Goal: Task Accomplishment & Management: Manage account settings

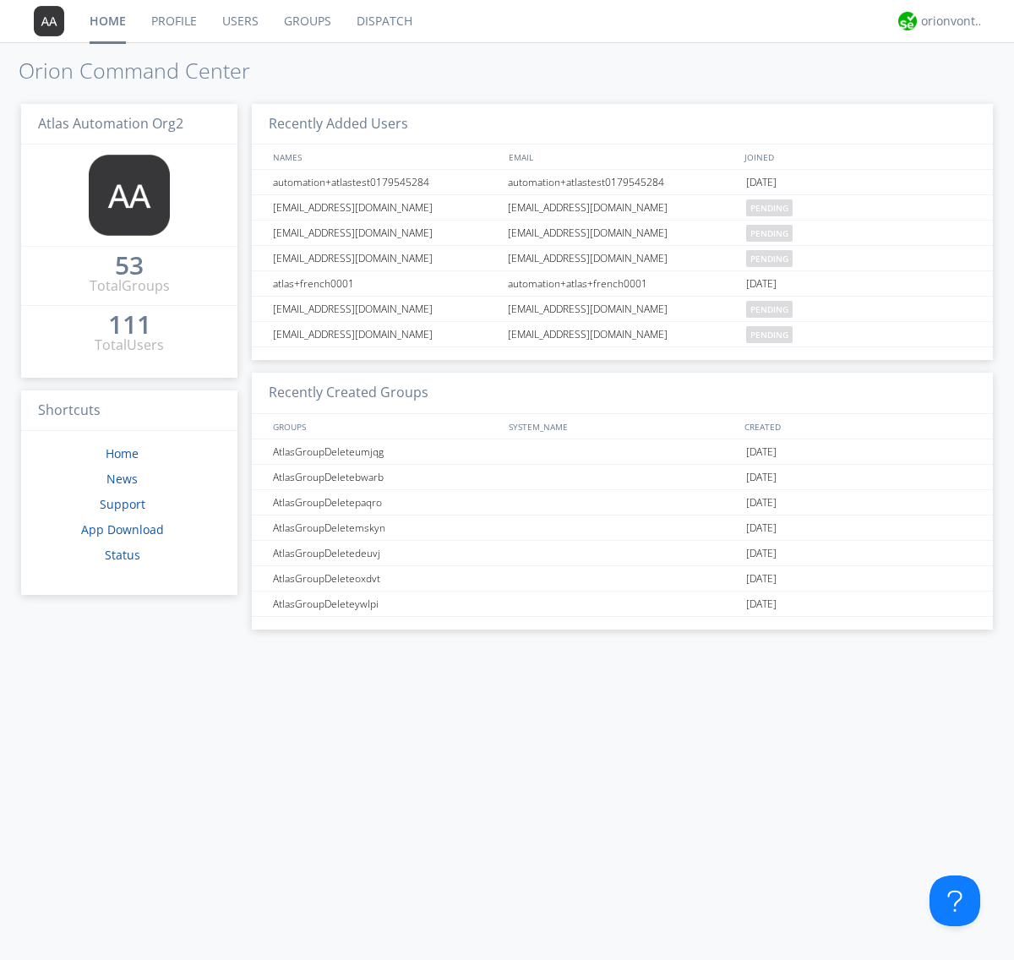
click at [306, 21] on link "Groups" at bounding box center [307, 21] width 73 height 42
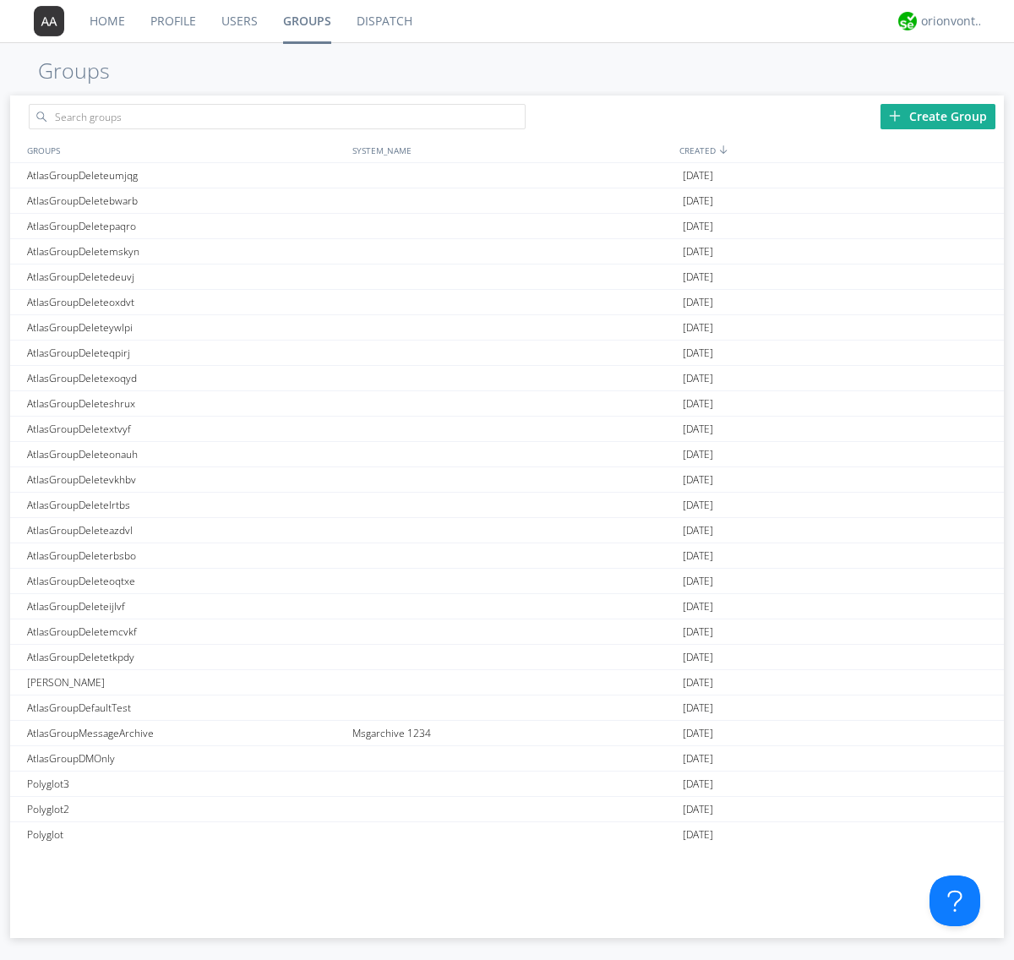
click at [938, 116] on div "Create Group" at bounding box center [937, 116] width 115 height 25
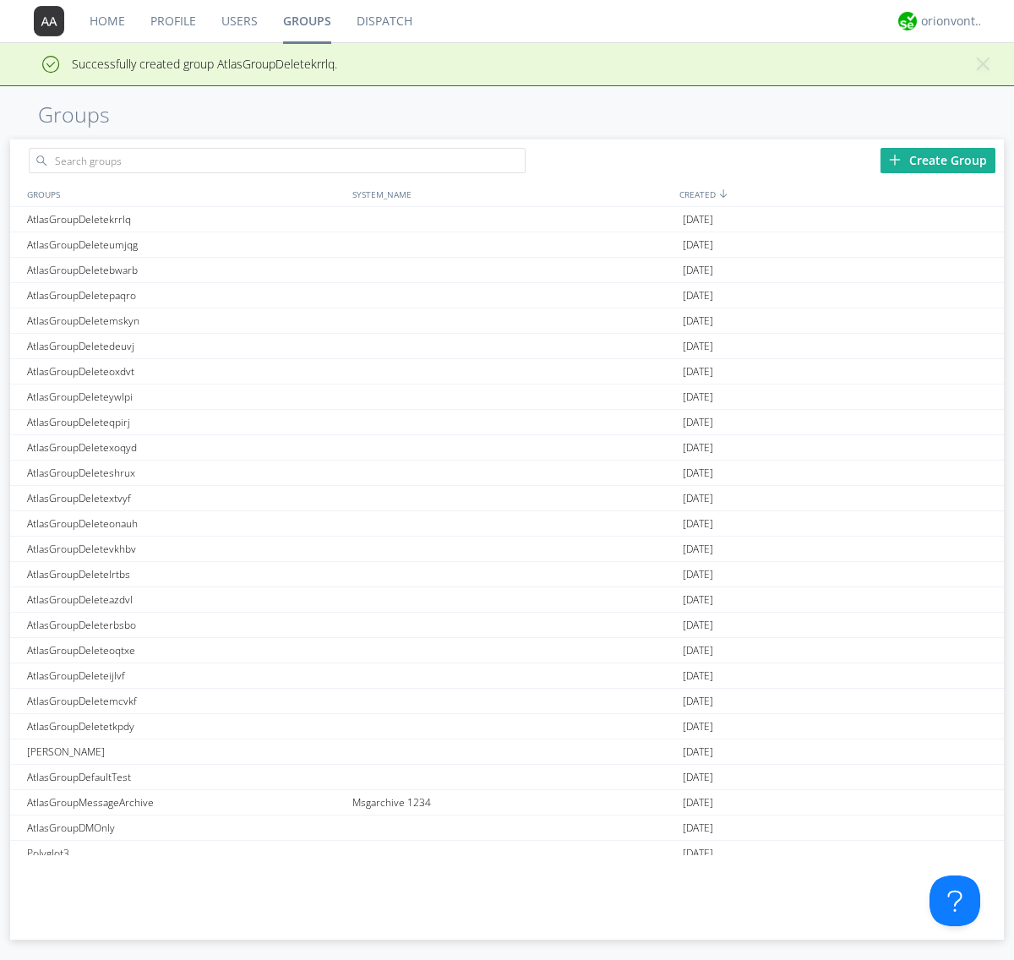
click at [306, 21] on link "Groups" at bounding box center [306, 21] width 73 height 42
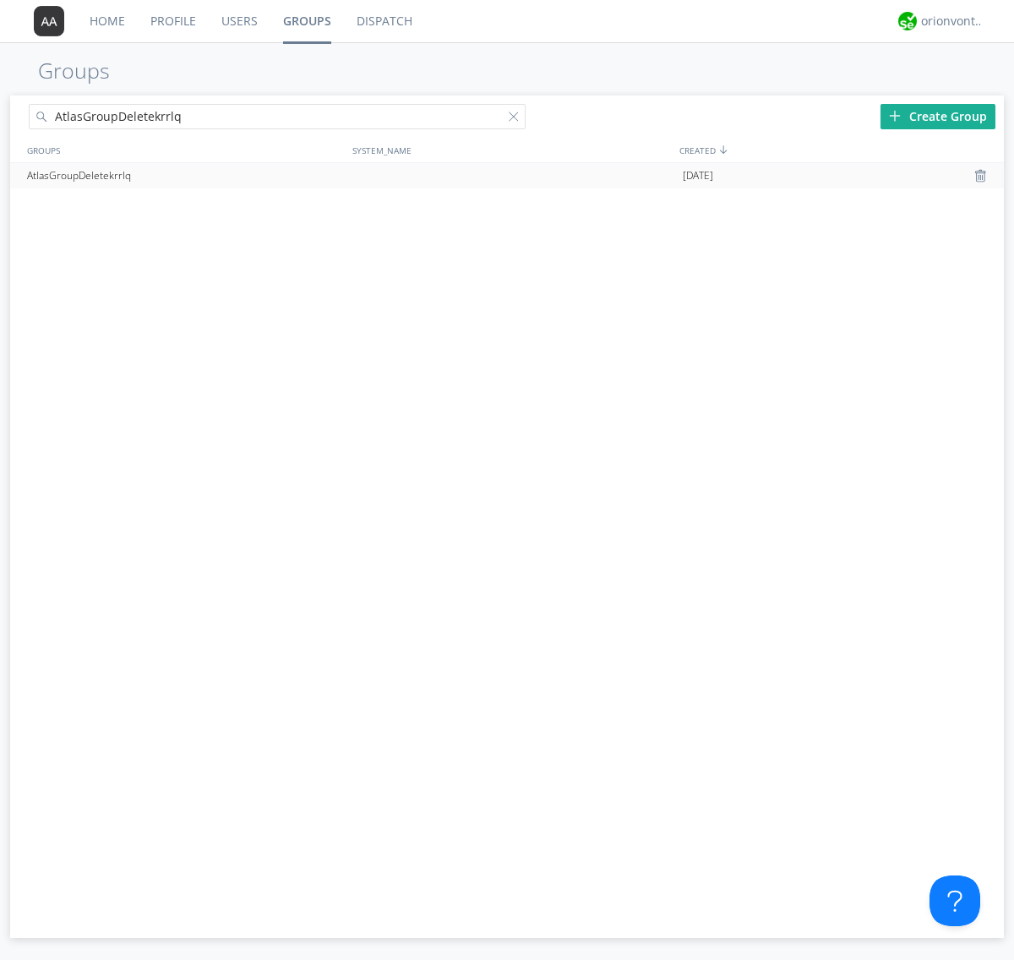
type input "AtlasGroupDeletekrrlq"
click at [517, 119] on div at bounding box center [517, 120] width 17 height 17
type input "AtlasGroupDeletekrrlq"
click at [185, 175] on div "AtlasGroupDeletekrrlq" at bounding box center [185, 175] width 325 height 25
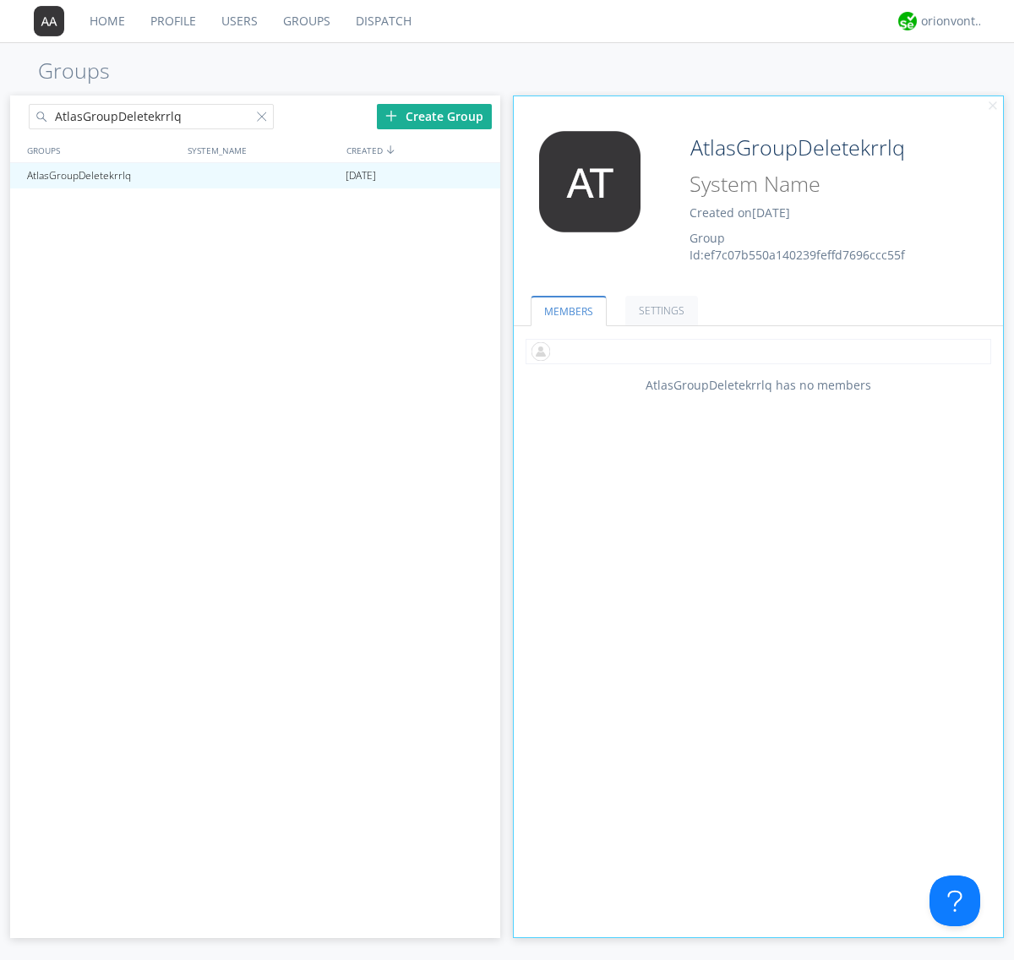
click at [758, 351] on input "text" at bounding box center [757, 351] width 465 height 25
type input "automation+atlas0005+org2"
click at [754, 351] on input "text" at bounding box center [757, 351] width 465 height 25
type input "automation+atlas0004+org2"
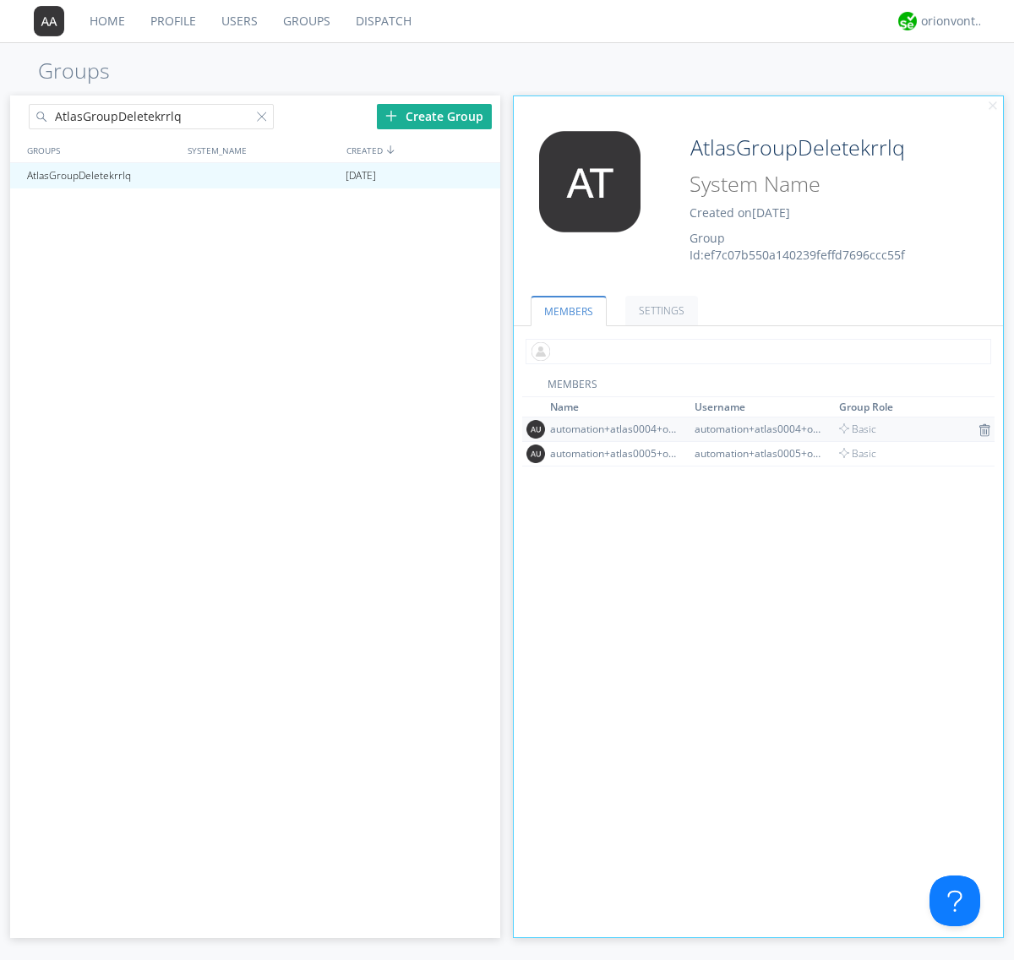
scroll to position [111, 0]
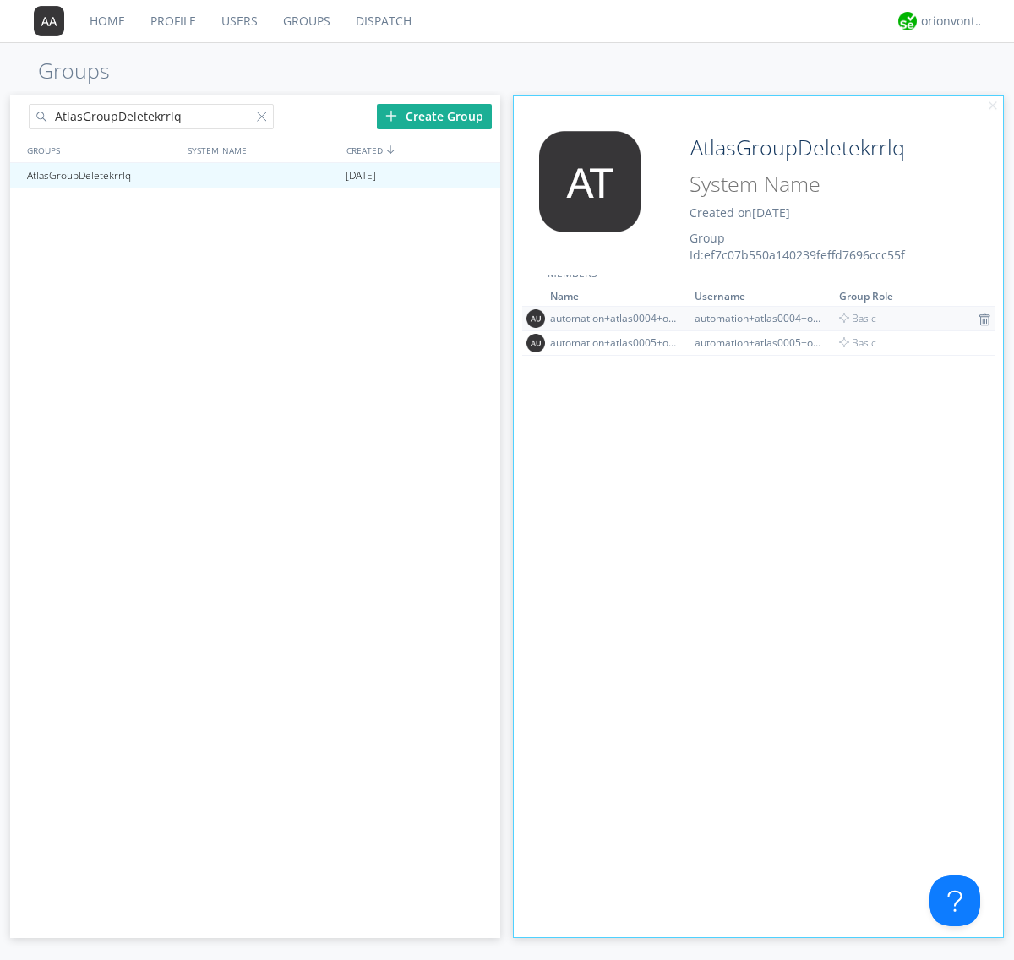
click at [978, 318] on img at bounding box center [984, 320] width 12 height 14
click at [478, 176] on div at bounding box center [479, 176] width 17 height 14
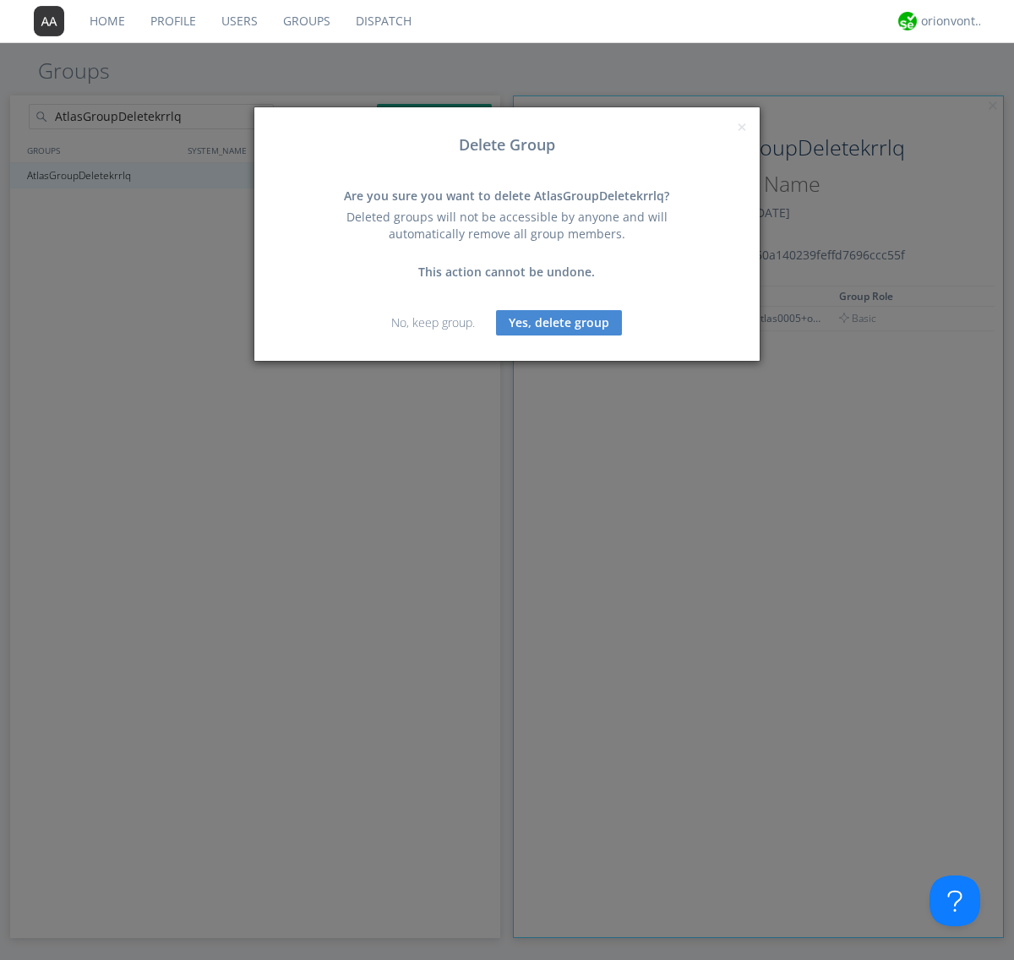
click at [559, 322] on button "Yes, delete group" at bounding box center [559, 322] width 126 height 25
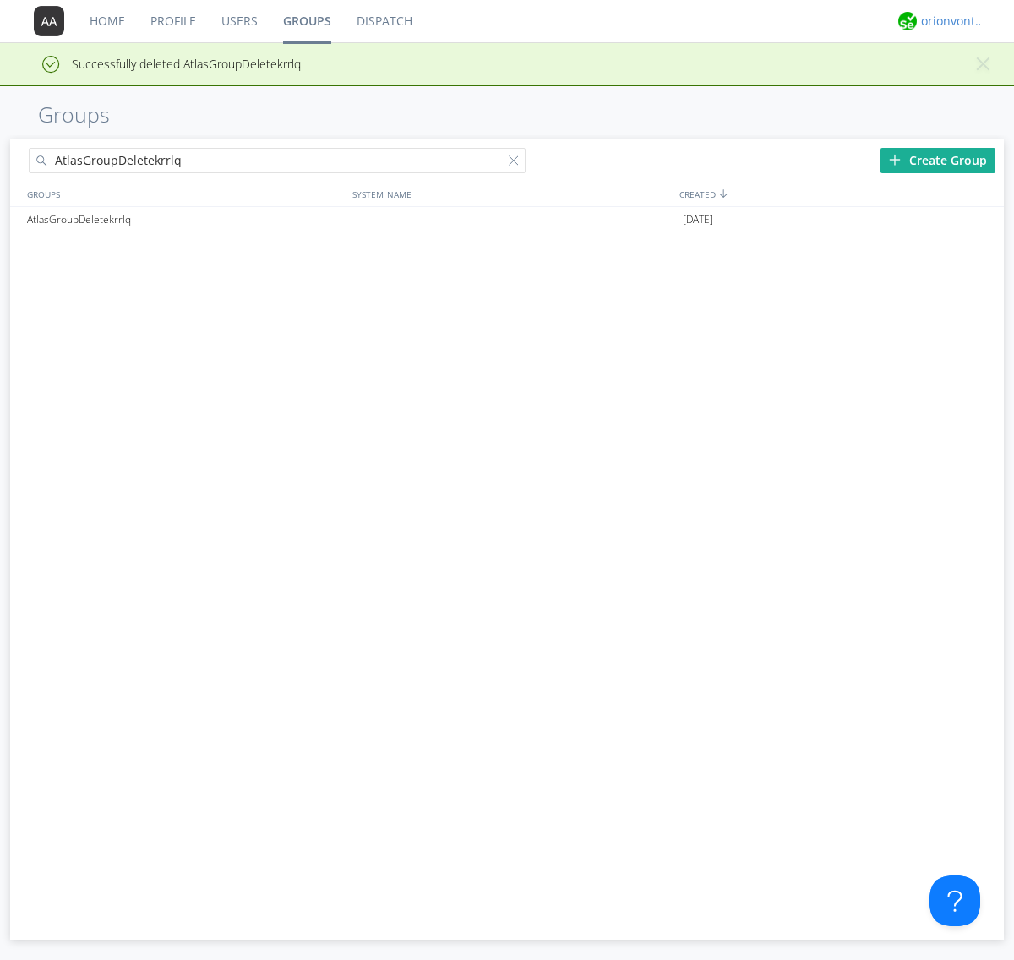
click at [948, 21] on div "orionvontas+atlas+automation+org2" at bounding box center [952, 21] width 63 height 17
